Goal: Check status

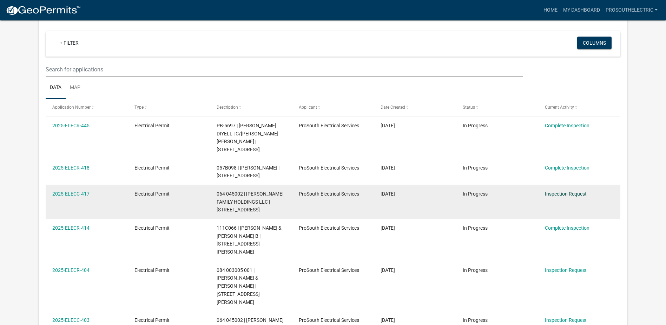
scroll to position [58, 0]
click at [60, 192] on link "2025-ELECC-417" at bounding box center [70, 194] width 37 height 6
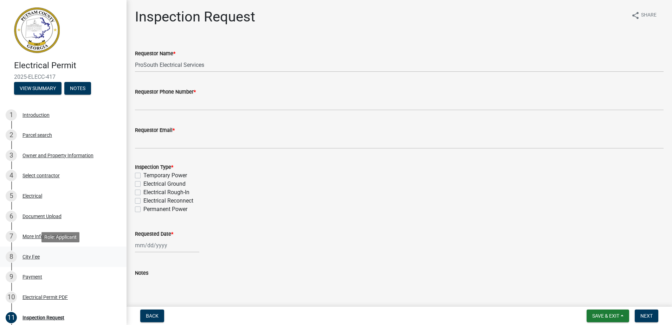
click at [47, 253] on div "8 City Fee" at bounding box center [61, 256] width 110 height 11
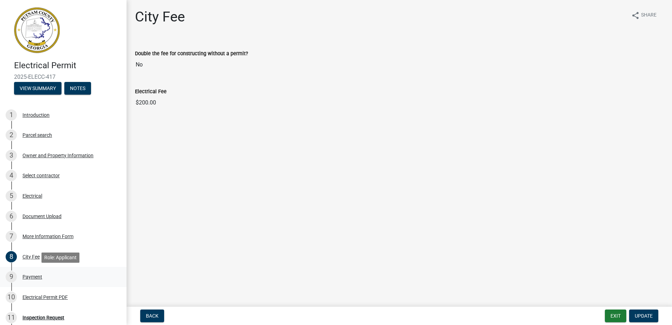
click at [42, 271] on div "9 Payment" at bounding box center [61, 276] width 110 height 11
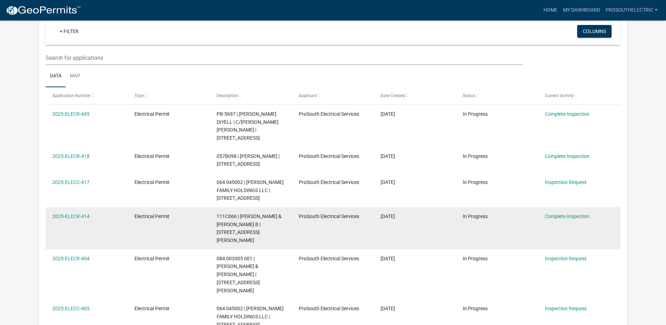
scroll to position [70, 0]
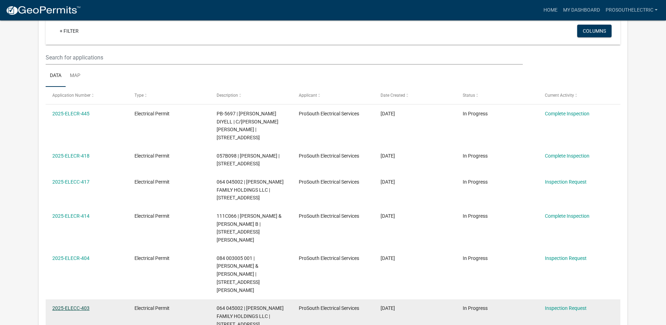
click at [73, 305] on link "2025-ELECC-403" at bounding box center [70, 308] width 37 height 6
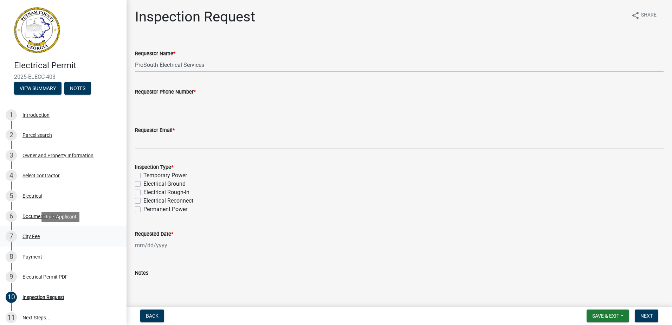
click at [51, 233] on div "7 City Fee" at bounding box center [61, 235] width 110 height 11
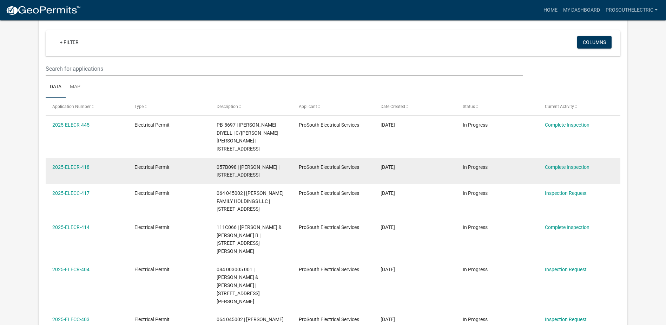
scroll to position [58, 0]
click at [79, 168] on link "2025-ELECR-418" at bounding box center [70, 167] width 37 height 6
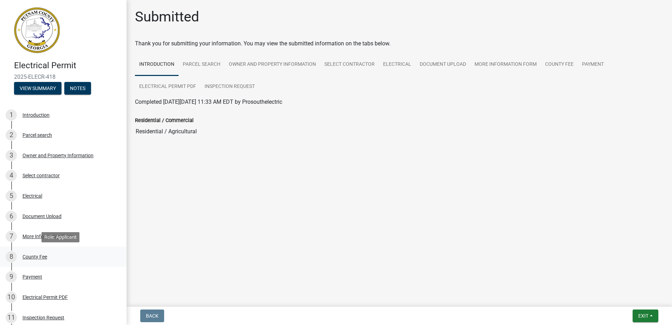
click at [50, 260] on div "8 County Fee" at bounding box center [61, 256] width 110 height 11
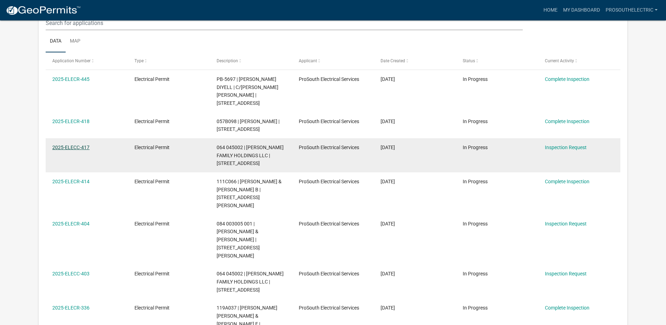
scroll to position [105, 0]
click at [81, 149] on link "2025-ELECC-417" at bounding box center [70, 147] width 37 height 6
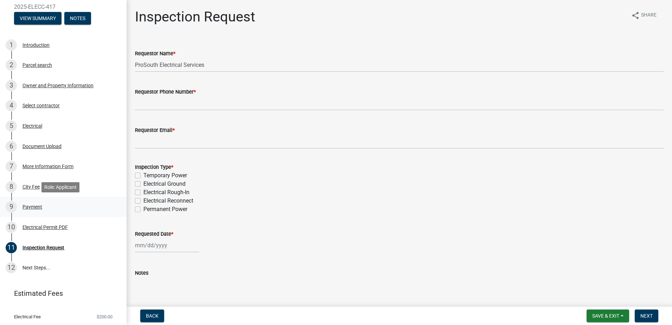
scroll to position [70, 0]
click at [37, 168] on div "More Information Form" at bounding box center [47, 165] width 51 height 5
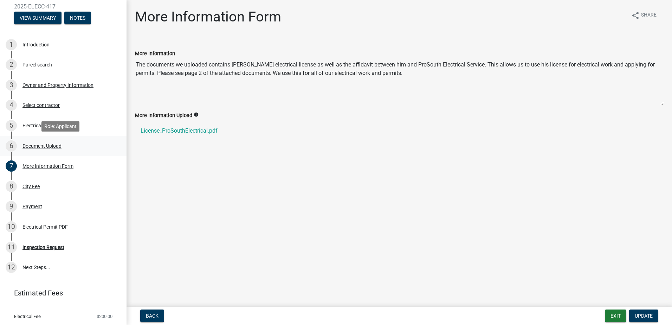
click at [39, 145] on div "Document Upload" at bounding box center [41, 145] width 39 height 5
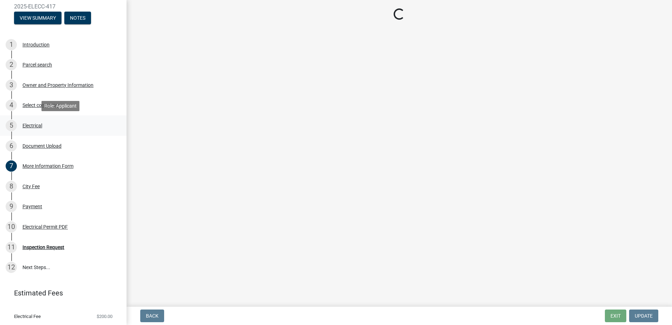
click at [41, 126] on div "Electrical" at bounding box center [32, 125] width 20 height 5
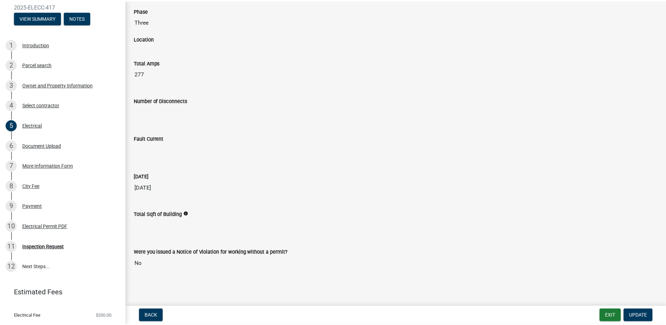
scroll to position [71, 0]
